Goal: Information Seeking & Learning: Check status

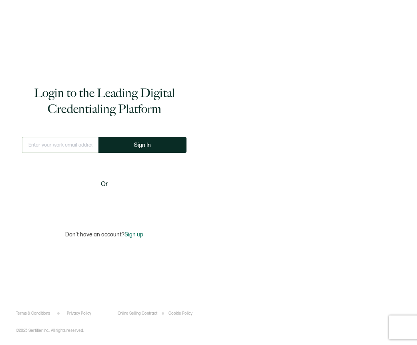
click at [82, 143] on input "text" at bounding box center [60, 145] width 76 height 16
type input "[PERSON_NAME][EMAIL_ADDRESS][DOMAIN_NAME]"
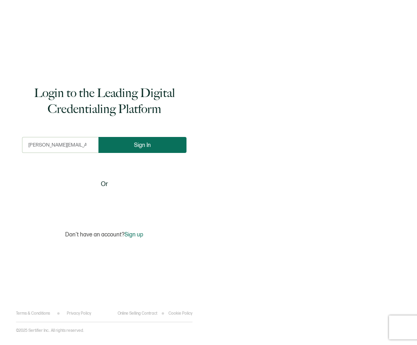
click at [137, 145] on span "Sign In" at bounding box center [142, 145] width 17 height 6
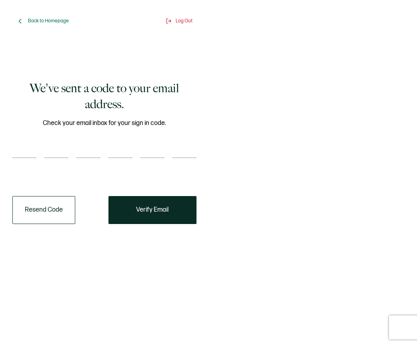
click at [30, 152] on input "number" at bounding box center [24, 150] width 24 height 16
paste input "8"
type input "8"
type input "2"
type input "0"
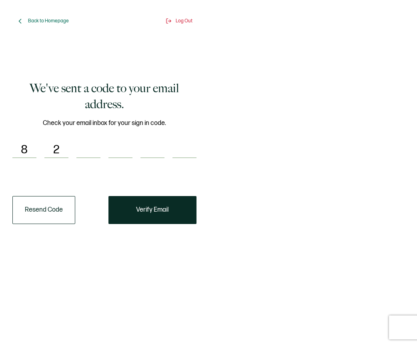
type input "7"
type input "0"
type input "3"
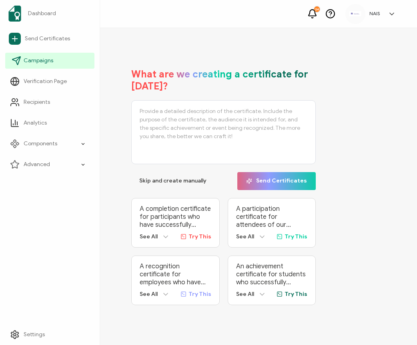
click at [60, 59] on link "Campaigns" at bounding box center [49, 61] width 89 height 16
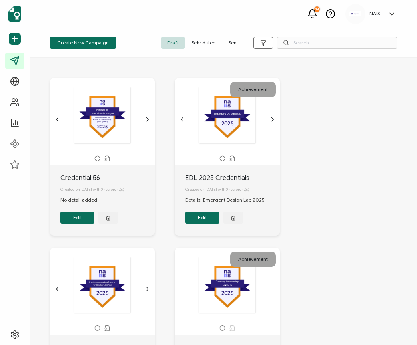
click at [234, 41] on span "Sent" at bounding box center [233, 43] width 22 height 12
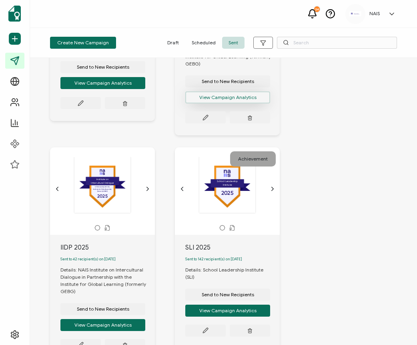
scroll to position [220, 0]
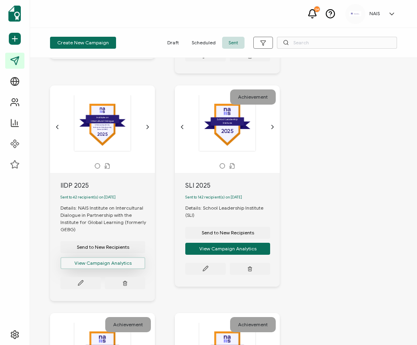
click at [81, 264] on button "View Campaign Analytics" at bounding box center [102, 263] width 85 height 12
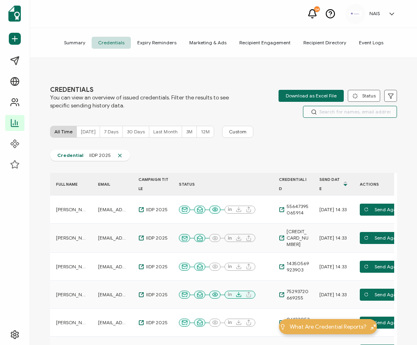
click at [334, 109] on input "text" at bounding box center [350, 112] width 94 height 12
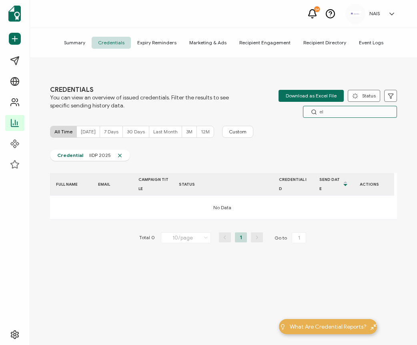
type input "e"
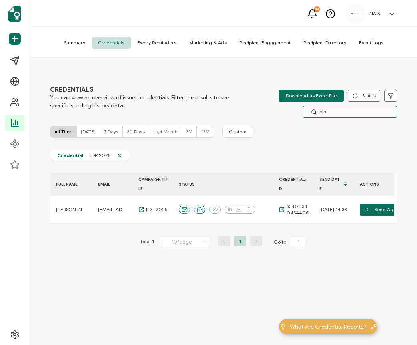
type input "per"
click at [82, 40] on span "Summary" at bounding box center [75, 43] width 34 height 12
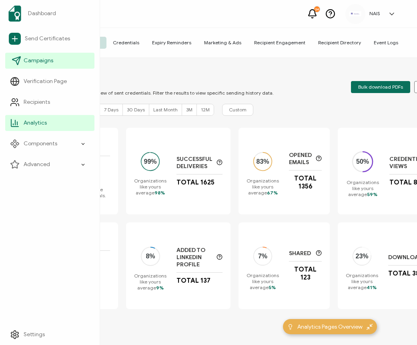
click at [29, 63] on span "Campaigns" at bounding box center [39, 61] width 30 height 8
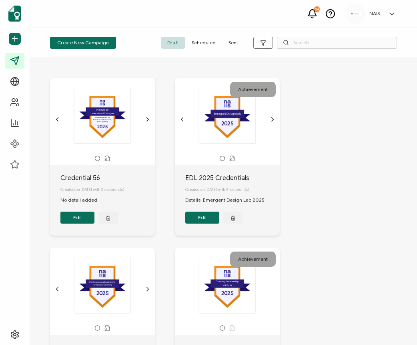
click at [231, 45] on span "Sent" at bounding box center [233, 43] width 22 height 12
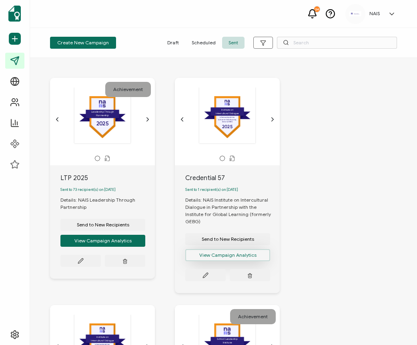
click at [212, 259] on button "View Campaign Analytics" at bounding box center [227, 255] width 85 height 12
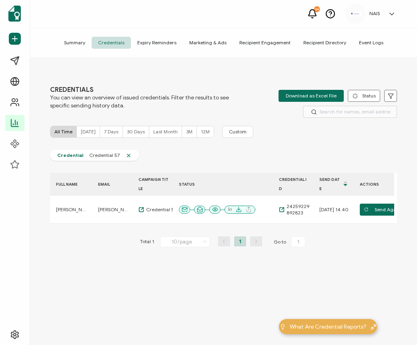
click at [86, 40] on span "Summary" at bounding box center [75, 43] width 34 height 12
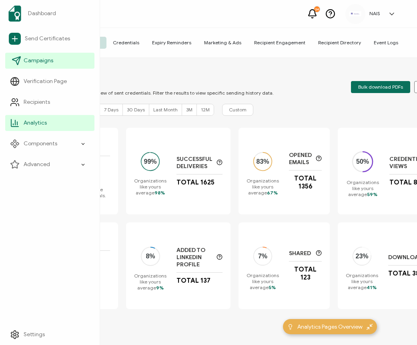
click at [15, 58] on icon at bounding box center [16, 61] width 8 height 8
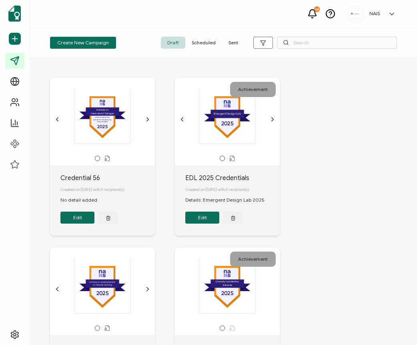
click at [231, 43] on span "Sent" at bounding box center [233, 43] width 22 height 12
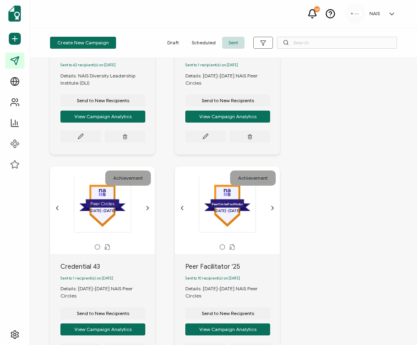
scroll to position [862, 0]
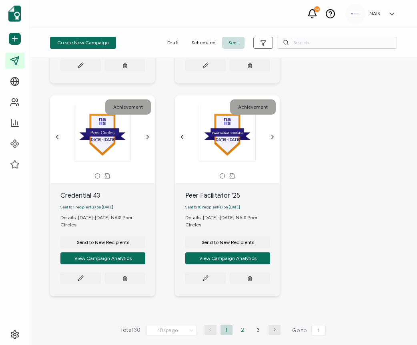
click at [236, 328] on li "2" at bounding box center [242, 330] width 12 height 10
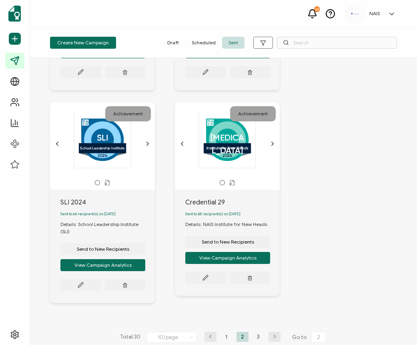
scroll to position [834, 0]
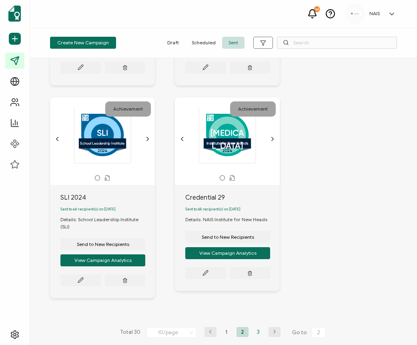
click at [255, 329] on li "3" at bounding box center [258, 332] width 12 height 10
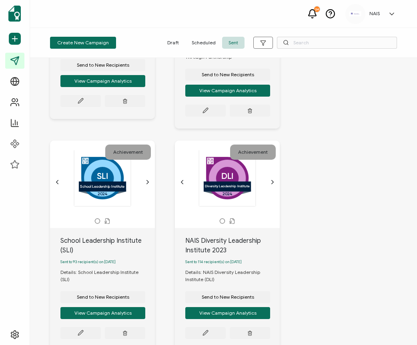
scroll to position [860, 0]
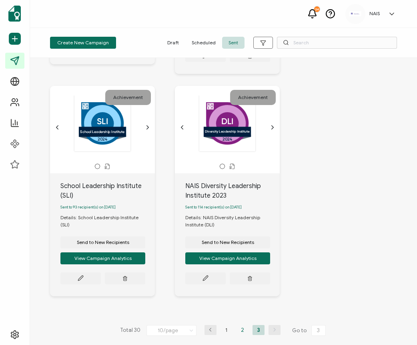
click at [241, 329] on li "2" at bounding box center [242, 330] width 12 height 10
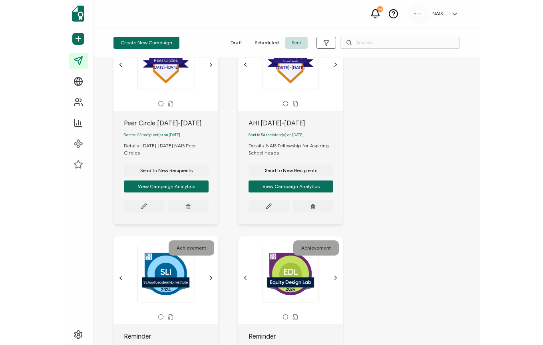
scroll to position [305, 0]
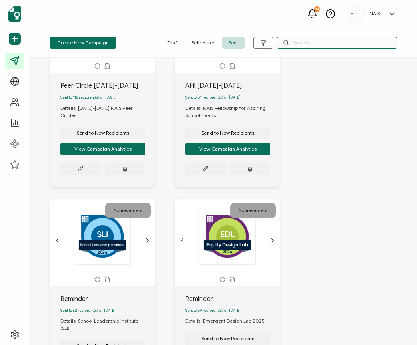
click at [303, 43] on input "text" at bounding box center [337, 43] width 120 height 12
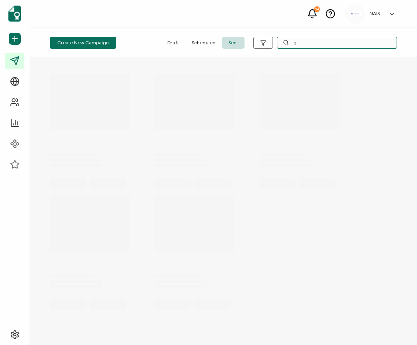
type input "g"
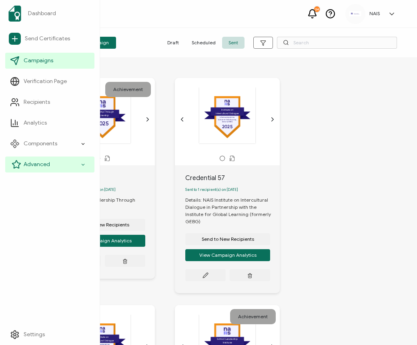
click at [41, 162] on span "Advanced" at bounding box center [37, 165] width 26 height 8
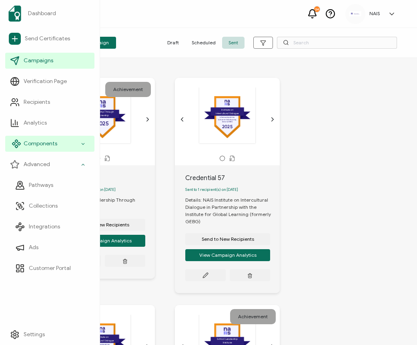
click at [58, 145] on div "Components" at bounding box center [49, 144] width 89 height 16
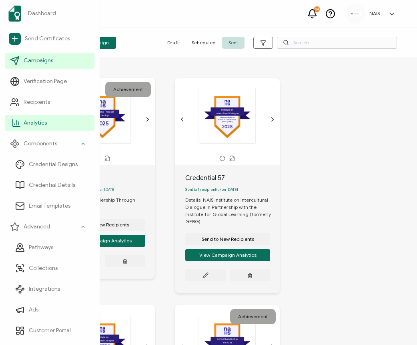
click at [57, 124] on link "Analytics" at bounding box center [49, 123] width 89 height 16
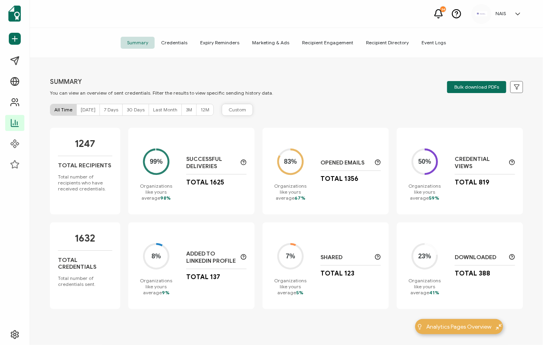
click at [232, 112] on span "Custom" at bounding box center [238, 109] width 18 height 7
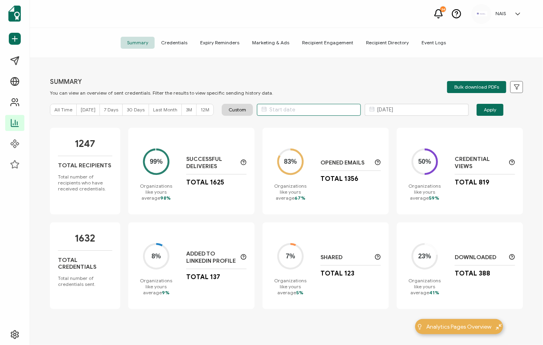
click at [287, 112] on input "text" at bounding box center [309, 110] width 104 height 12
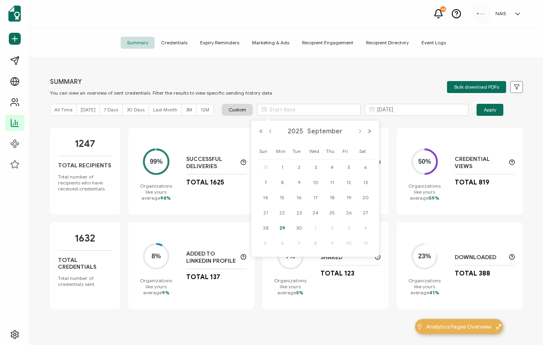
click at [360, 133] on button "Next Month" at bounding box center [360, 132] width 10 height 6
click at [361, 129] on button "Next Month" at bounding box center [360, 132] width 10 height 6
click at [370, 131] on button "Next Year" at bounding box center [370, 132] width 10 height 6
click at [270, 132] on button "Previous Month" at bounding box center [271, 132] width 10 height 6
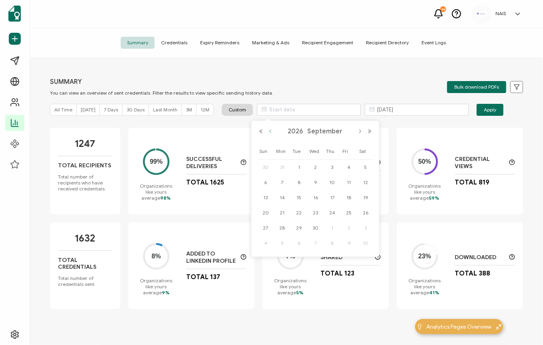
click at [270, 132] on button "Previous Month" at bounding box center [271, 132] width 10 height 6
click at [350, 167] on span "1" at bounding box center [349, 168] width 10 height 10
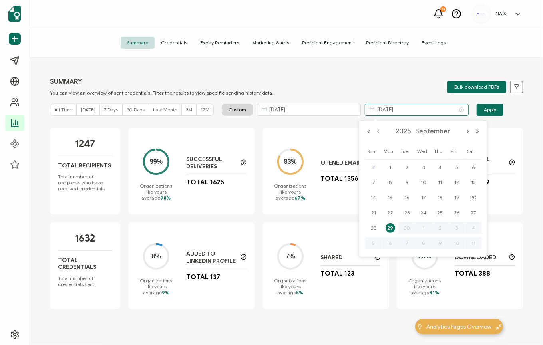
click at [404, 110] on input "[DATE]" at bounding box center [417, 110] width 104 height 12
click at [318, 112] on input "[DATE]" at bounding box center [309, 110] width 104 height 12
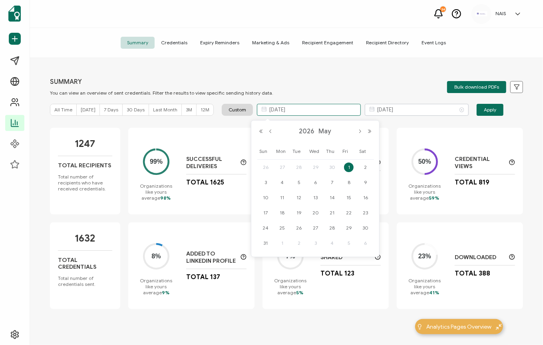
type input "[DATE]"
click at [416, 109] on input "[DATE]" at bounding box center [417, 110] width 104 height 12
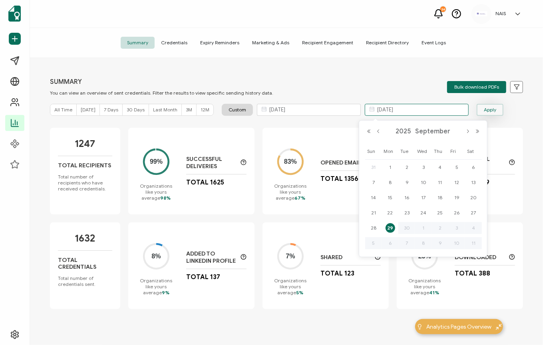
type input "[DATE]"
click at [416, 114] on button "Apply" at bounding box center [490, 110] width 27 height 12
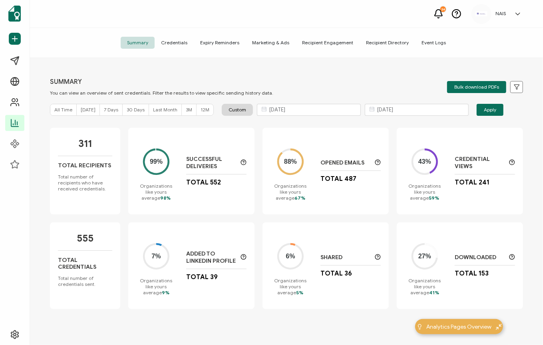
click at [177, 42] on span "Credentials" at bounding box center [174, 43] width 39 height 12
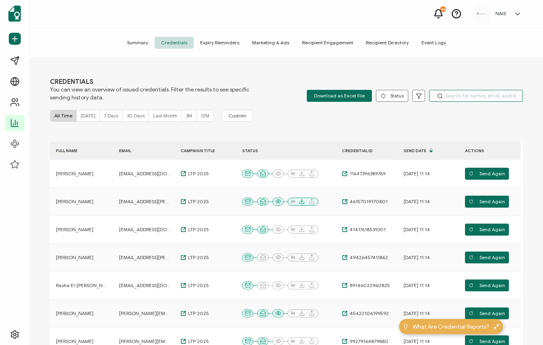
click at [416, 92] on input "text" at bounding box center [476, 96] width 94 height 12
type input "e"
type input "[PERSON_NAME]"
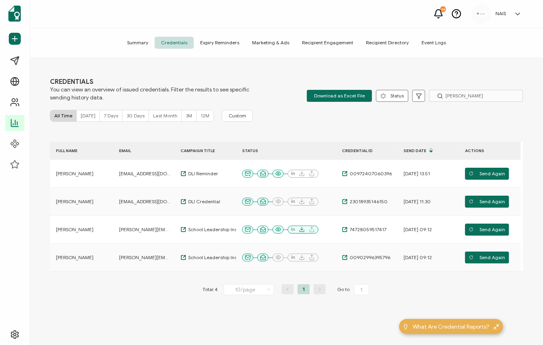
click at [144, 41] on span "Summary" at bounding box center [138, 43] width 34 height 12
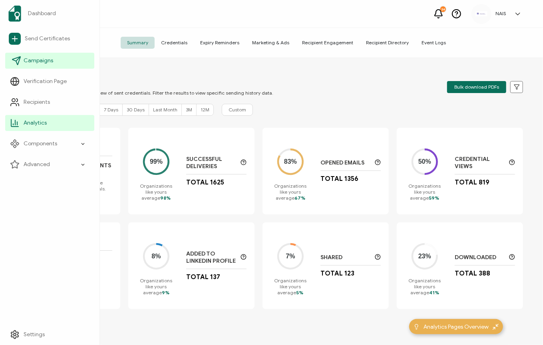
click at [32, 61] on span "Campaigns" at bounding box center [39, 61] width 30 height 8
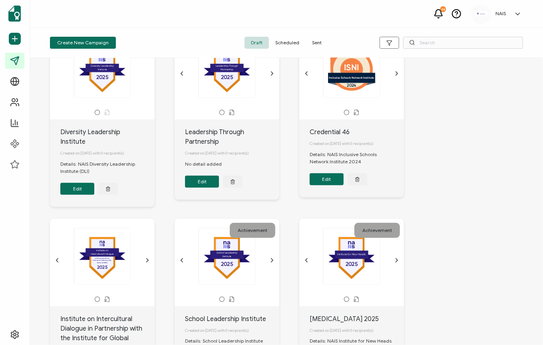
scroll to position [226, 0]
click at [312, 42] on span "Sent" at bounding box center [317, 43] width 22 height 12
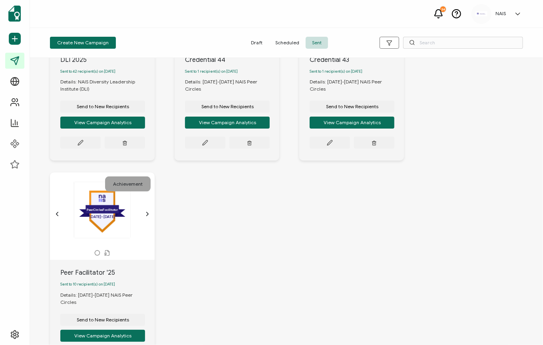
scroll to position [632, 0]
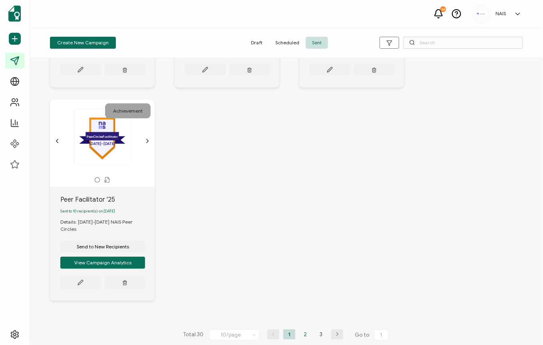
click at [305, 330] on li "2" at bounding box center [305, 335] width 12 height 10
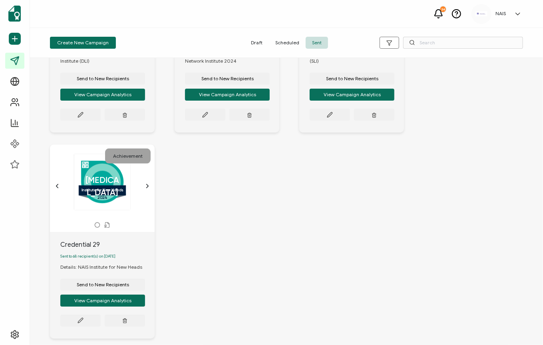
scroll to position [625, 0]
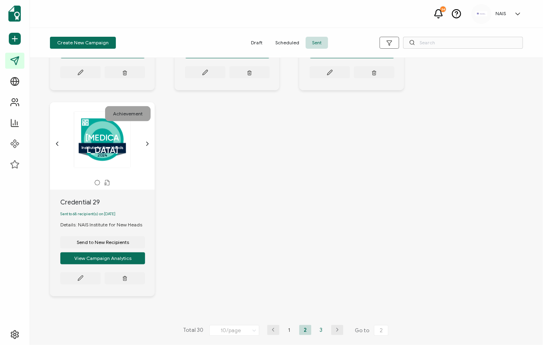
click at [323, 327] on li "3" at bounding box center [321, 330] width 12 height 10
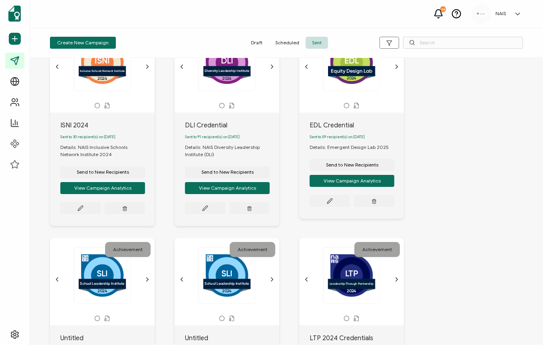
scroll to position [0, 0]
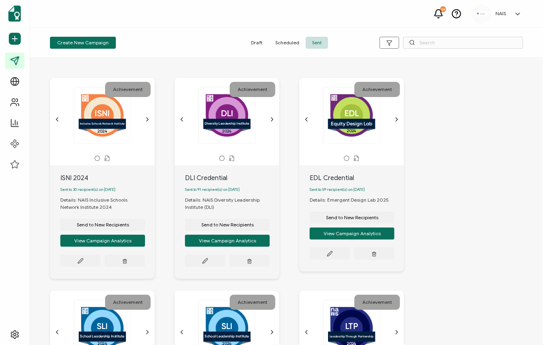
click at [258, 44] on span "Draft" at bounding box center [257, 43] width 24 height 12
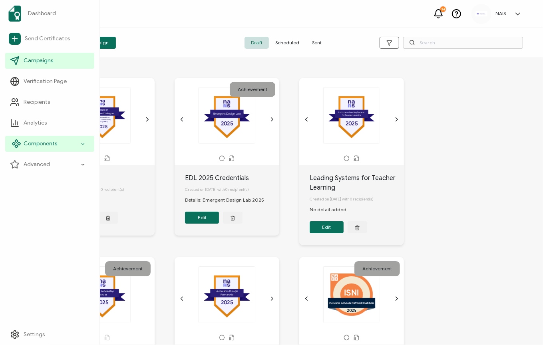
click at [36, 143] on span "Components" at bounding box center [41, 144] width 34 height 8
